Goal: Information Seeking & Learning: Learn about a topic

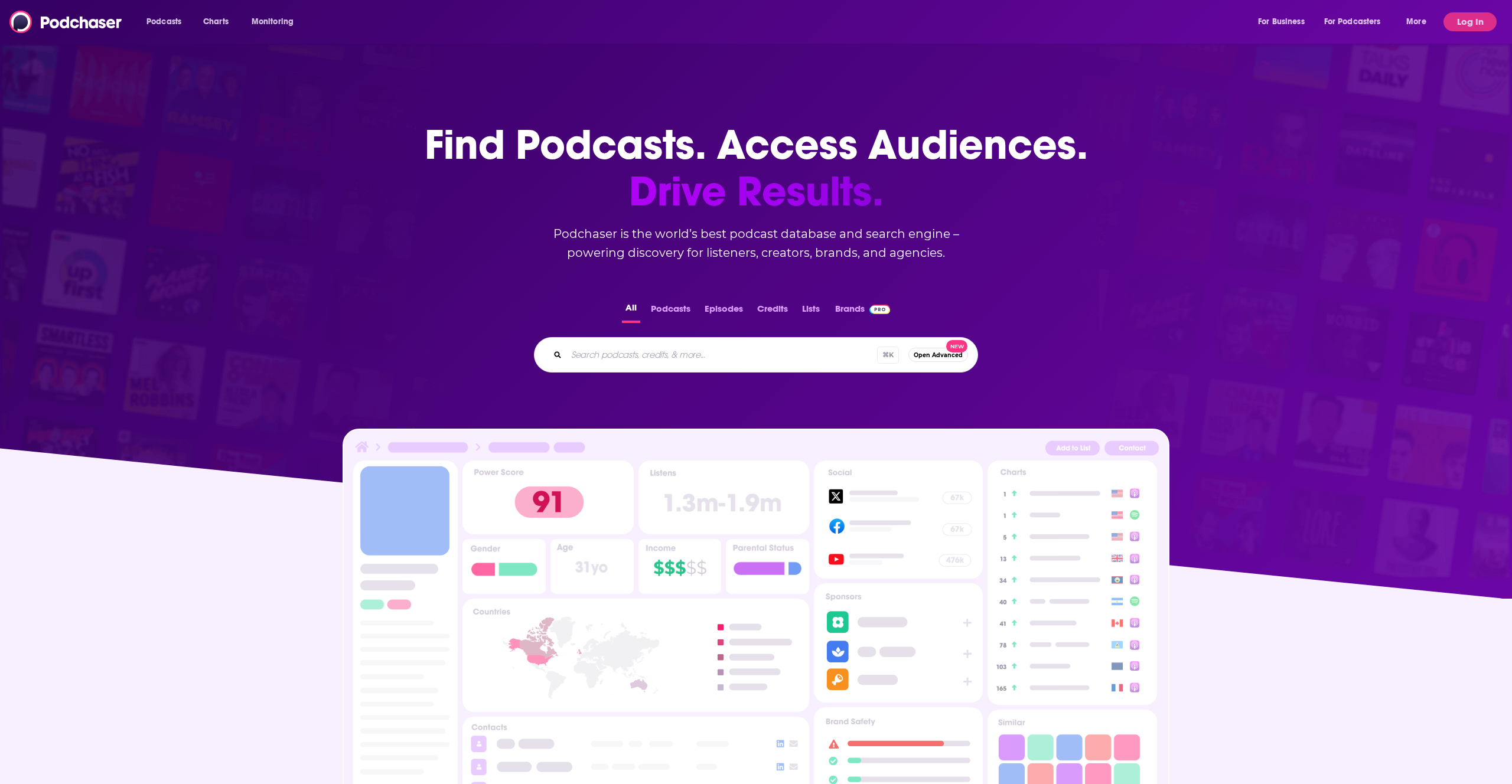
scroll to position [1, 0]
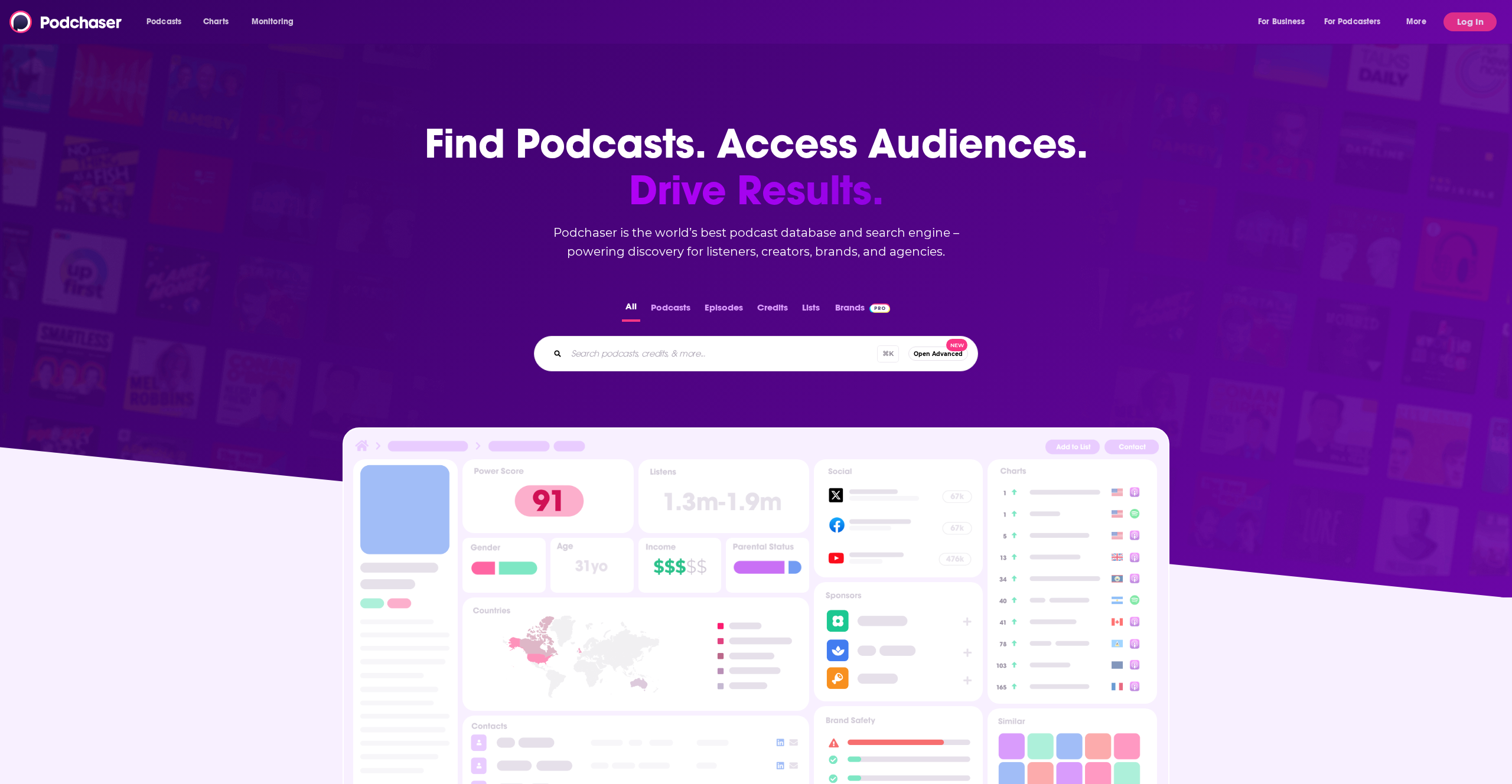
click at [697, 353] on input "Search podcasts, credits, & more..." at bounding box center [722, 353] width 311 height 19
type input "techmates"
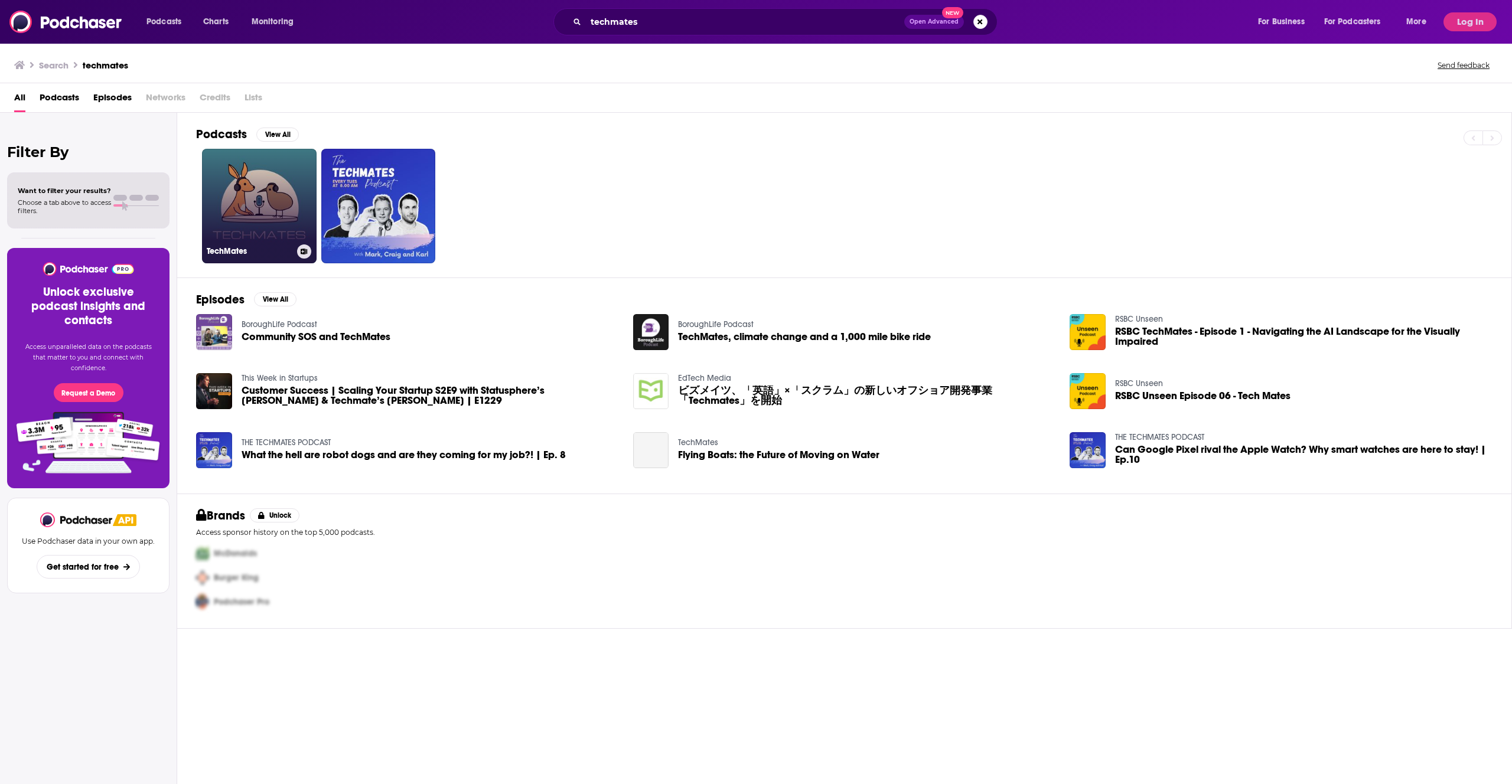
click at [242, 194] on link "TechMates" at bounding box center [259, 206] width 114 height 114
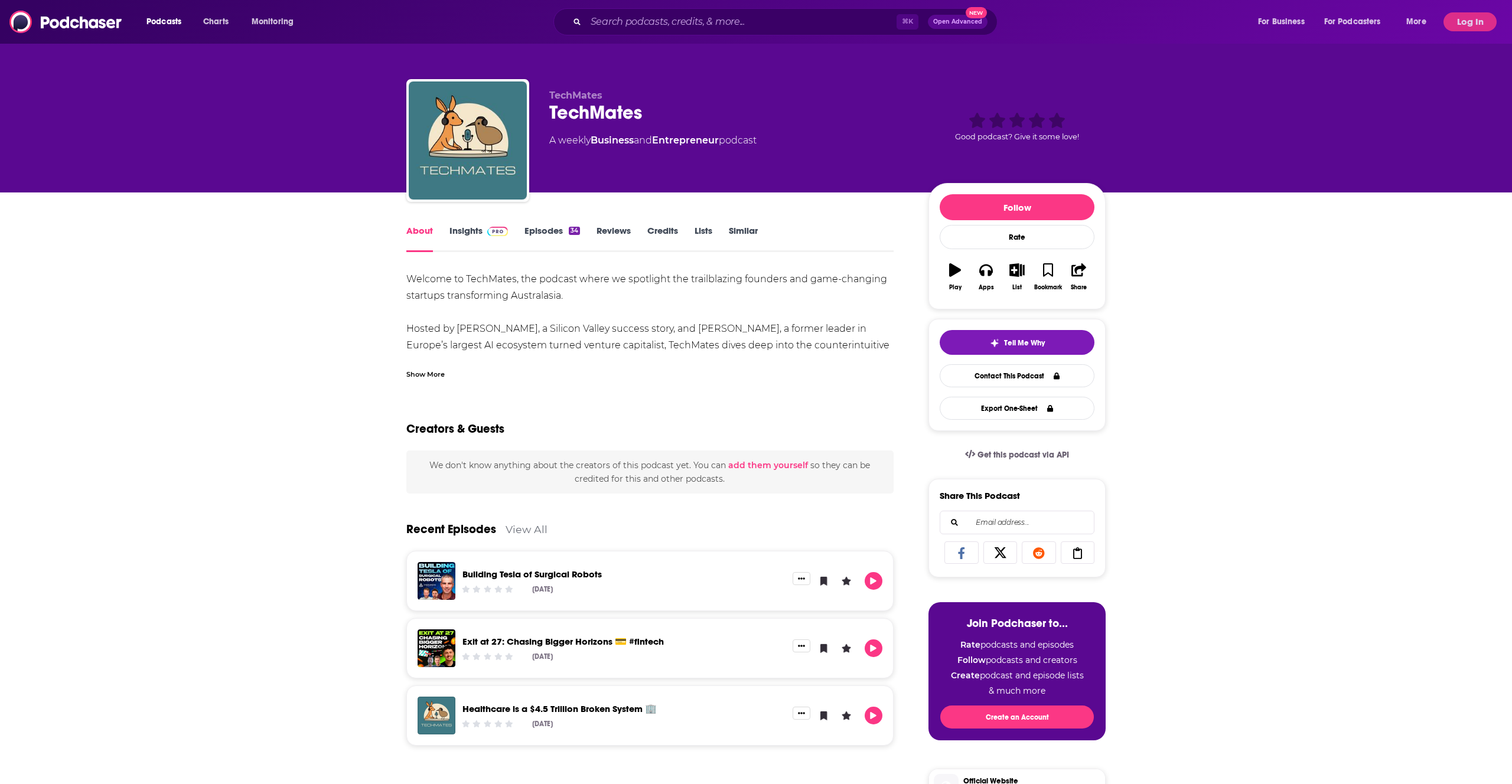
drag, startPoint x: 743, startPoint y: 144, endPoint x: 550, endPoint y: 145, distance: 193.0
click at [550, 145] on div "A weekly Business and Entrepreneur podcast" at bounding box center [730, 140] width 360 height 14
copy div "A weekly Business and Entrepreneur podcast"
click at [432, 377] on div "Show More" at bounding box center [425, 373] width 39 height 11
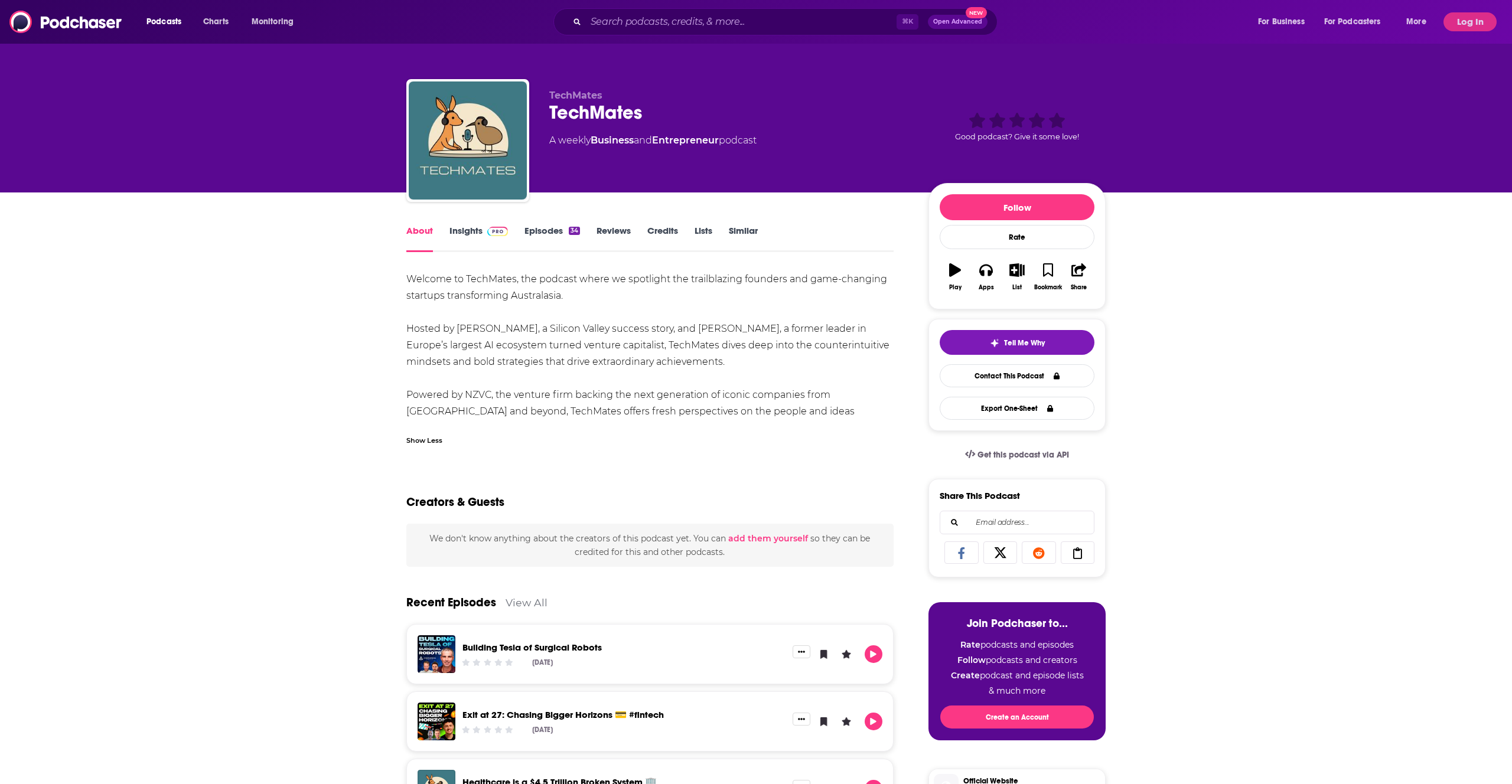
click at [466, 219] on div "About Insights Episodes 34 Reviews Credits Lists Similar Welcome to TechMates, …" at bounding box center [756, 731] width 700 height 1078
click at [472, 232] on link "Insights" at bounding box center [479, 238] width 59 height 27
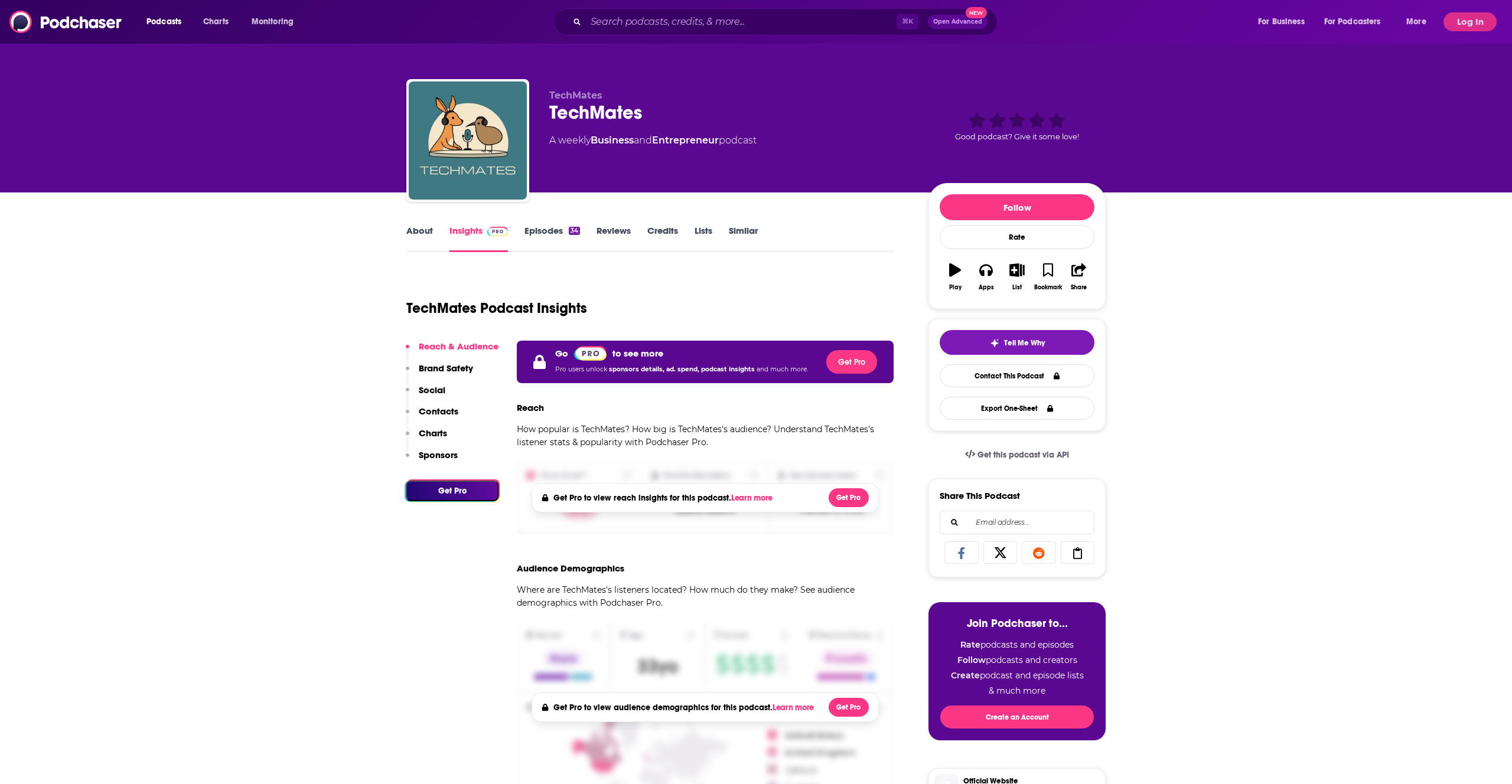
click at [566, 233] on link "Episodes 34" at bounding box center [552, 238] width 56 height 27
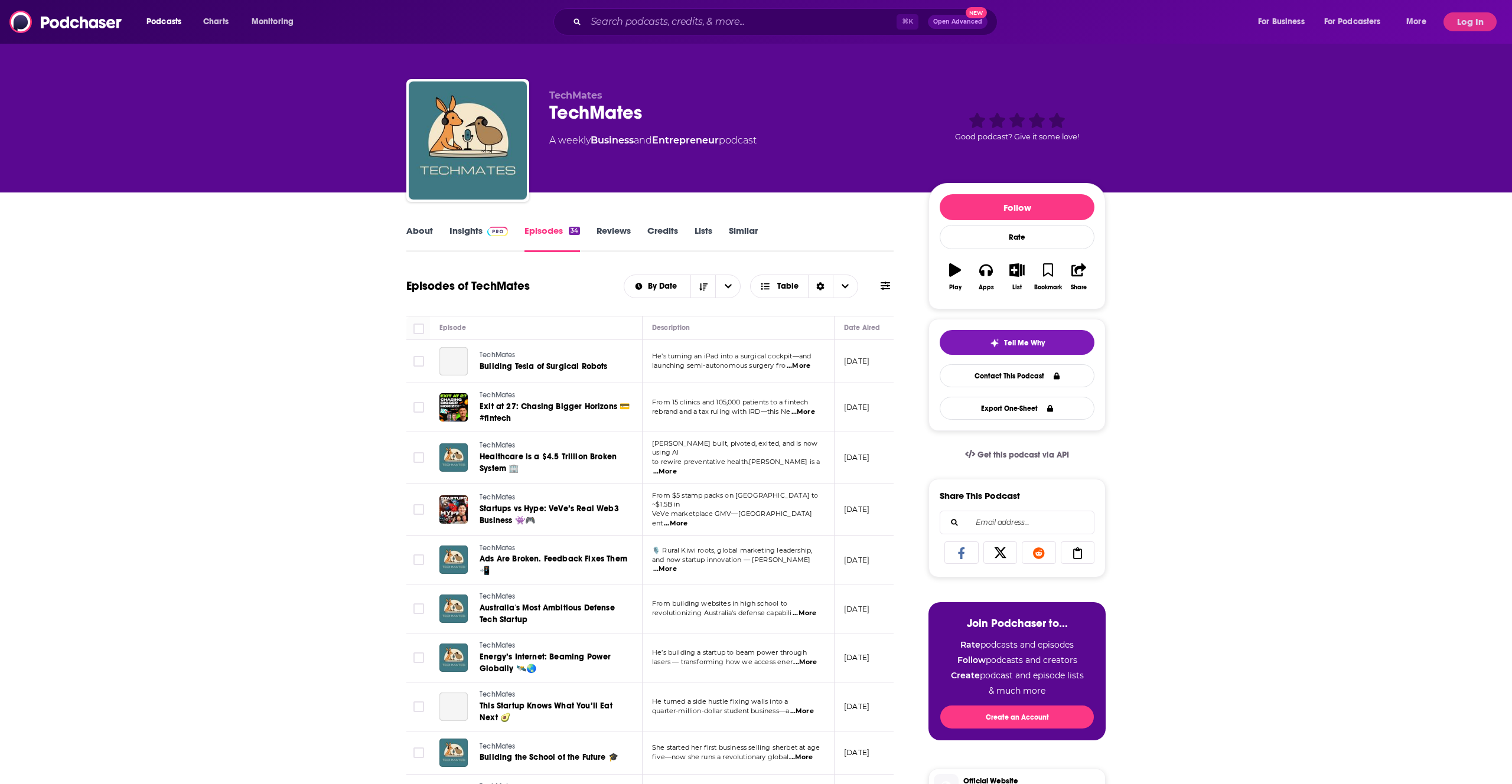
click at [422, 233] on link "About" at bounding box center [419, 238] width 27 height 27
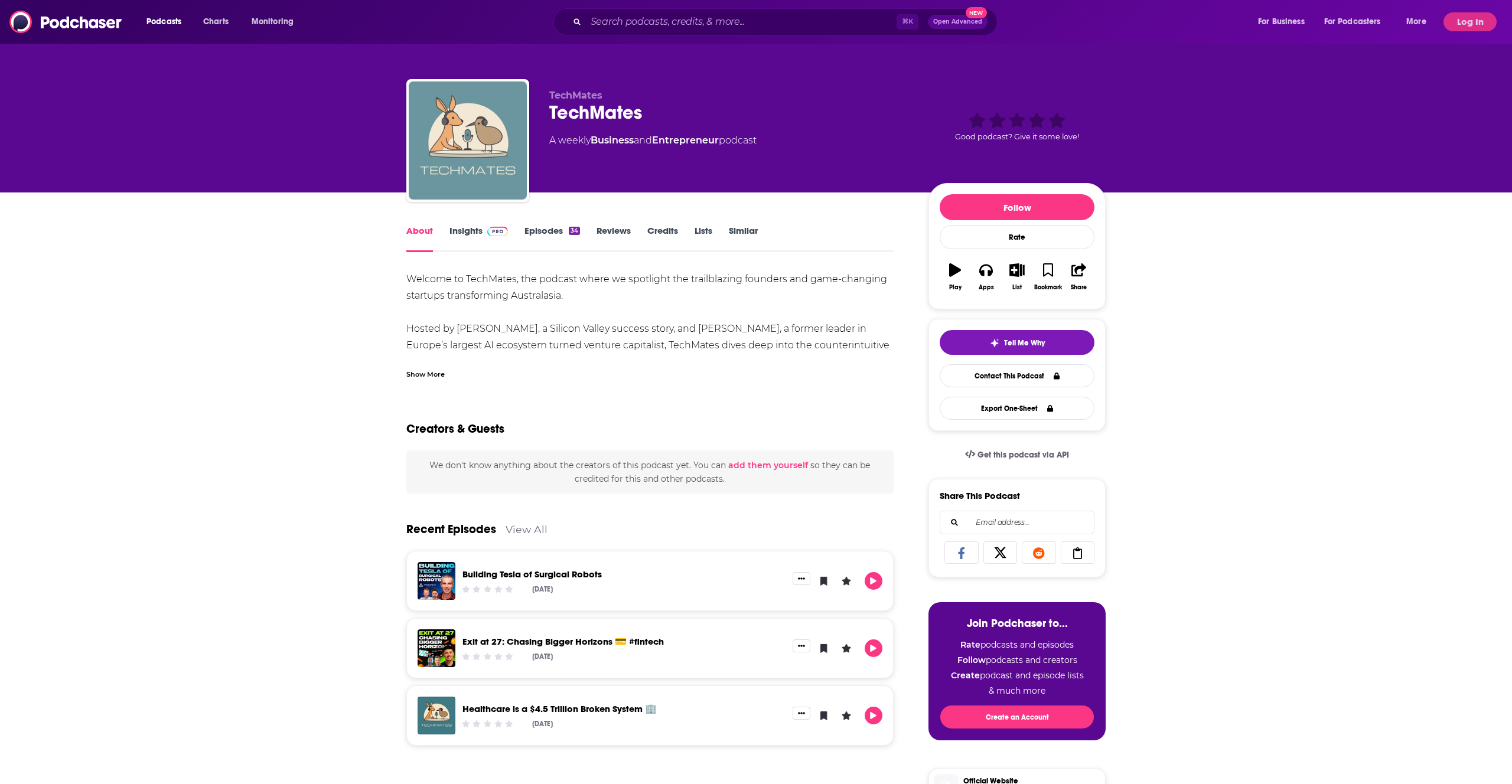
click at [443, 135] on img "TechMates" at bounding box center [468, 140] width 118 height 118
